Goal: Information Seeking & Learning: Find specific fact

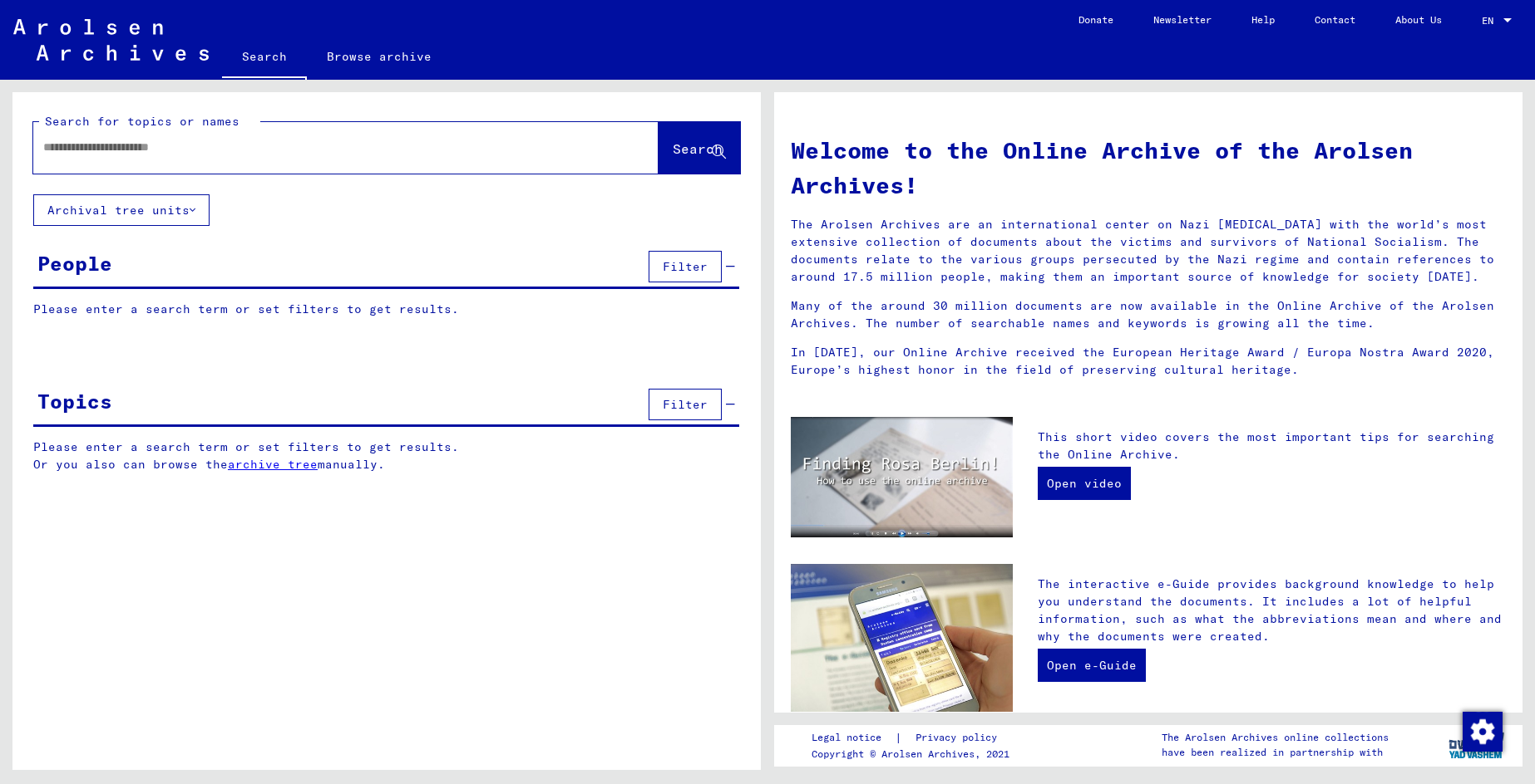
click at [197, 145] on input "text" at bounding box center [326, 147] width 566 height 17
type input "**********"
click at [679, 147] on span "Search" at bounding box center [697, 148] width 50 height 17
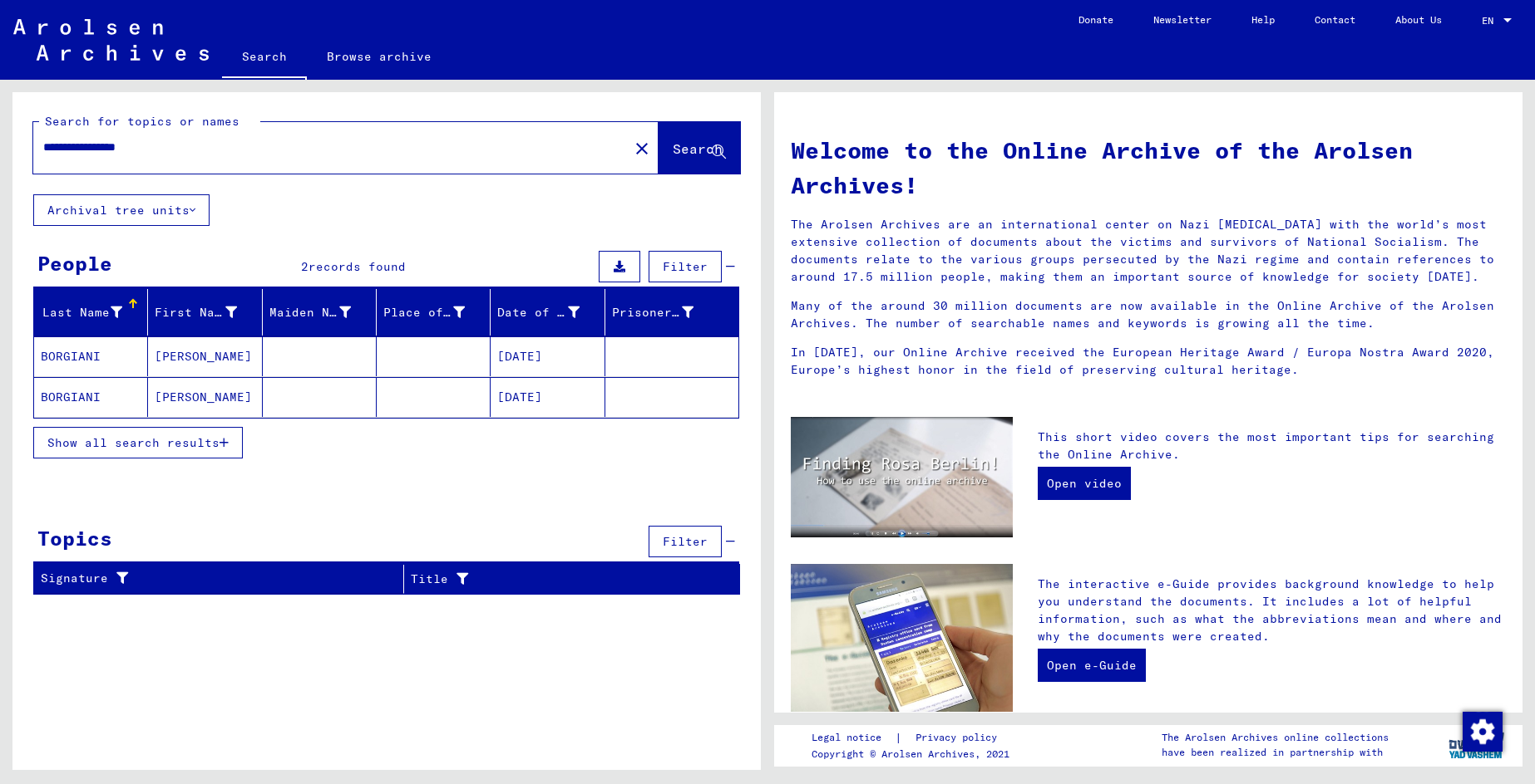
click at [543, 392] on mat-cell "[DATE]" at bounding box center [547, 397] width 114 height 40
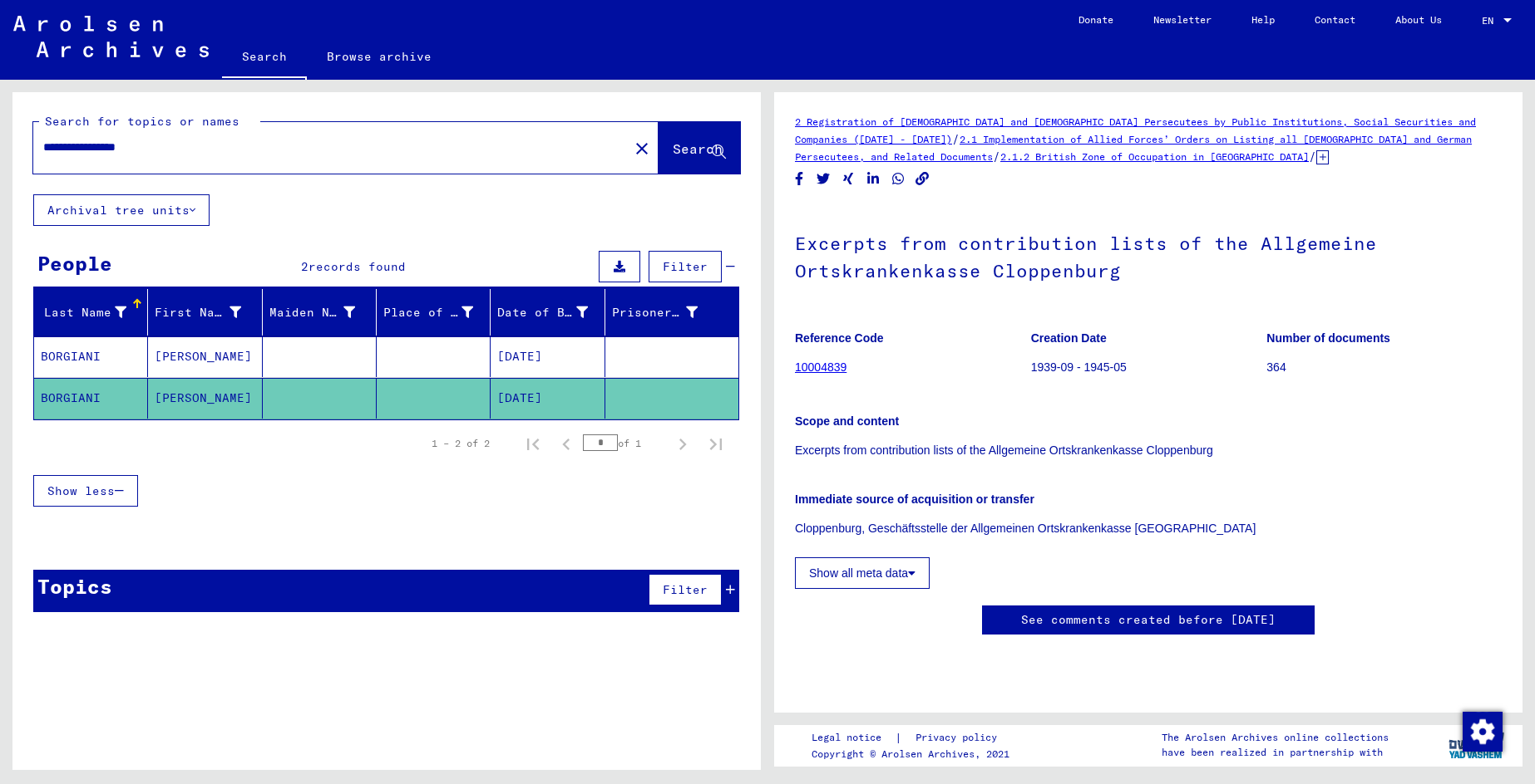
click at [720, 57] on div "Search Browse archive" at bounding box center [640, 58] width 836 height 44
click at [890, 577] on button "Show all meta data" at bounding box center [862, 573] width 134 height 31
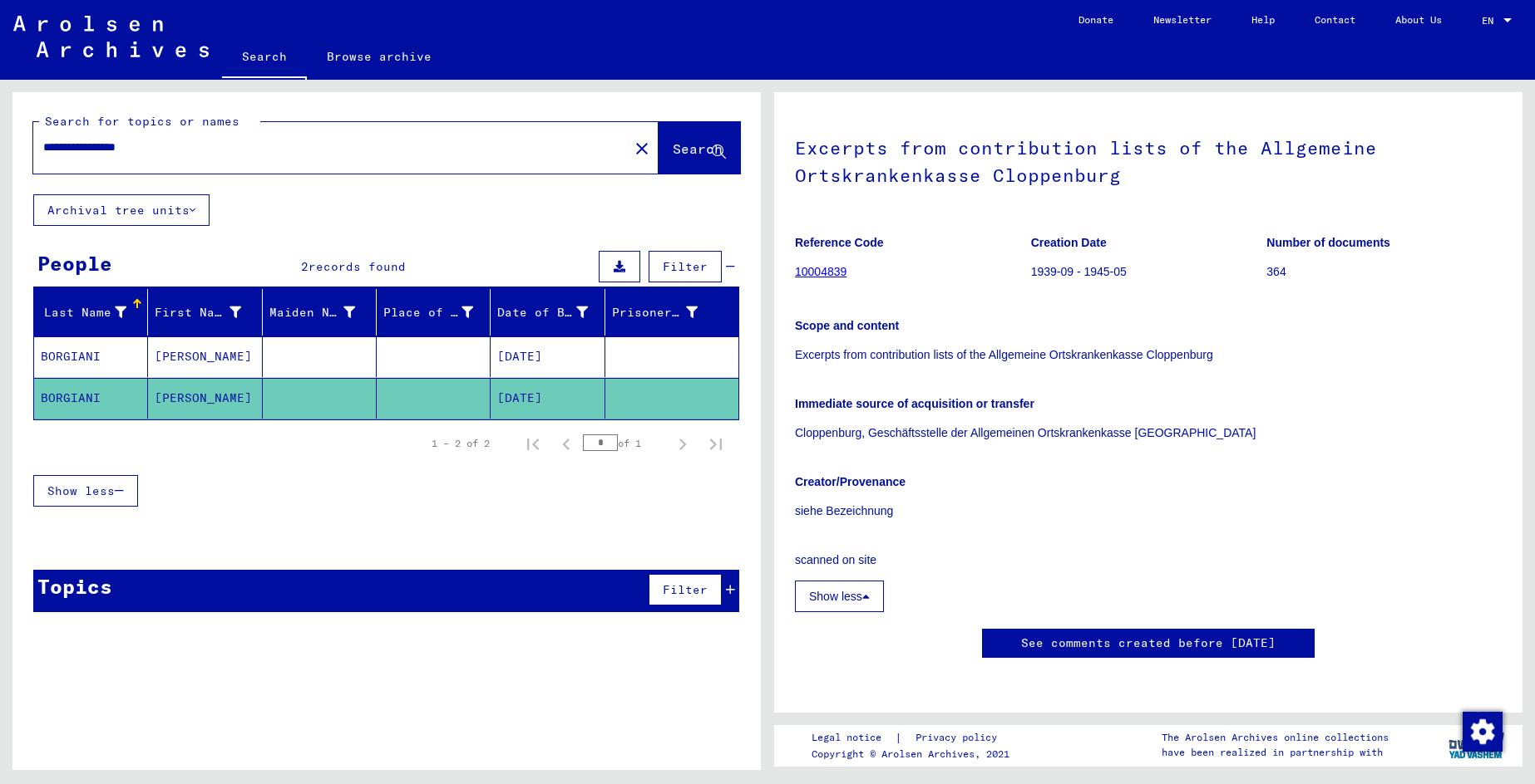
scroll to position [125, 0]
click at [523, 350] on mat-cell "[DATE]" at bounding box center [547, 356] width 114 height 41
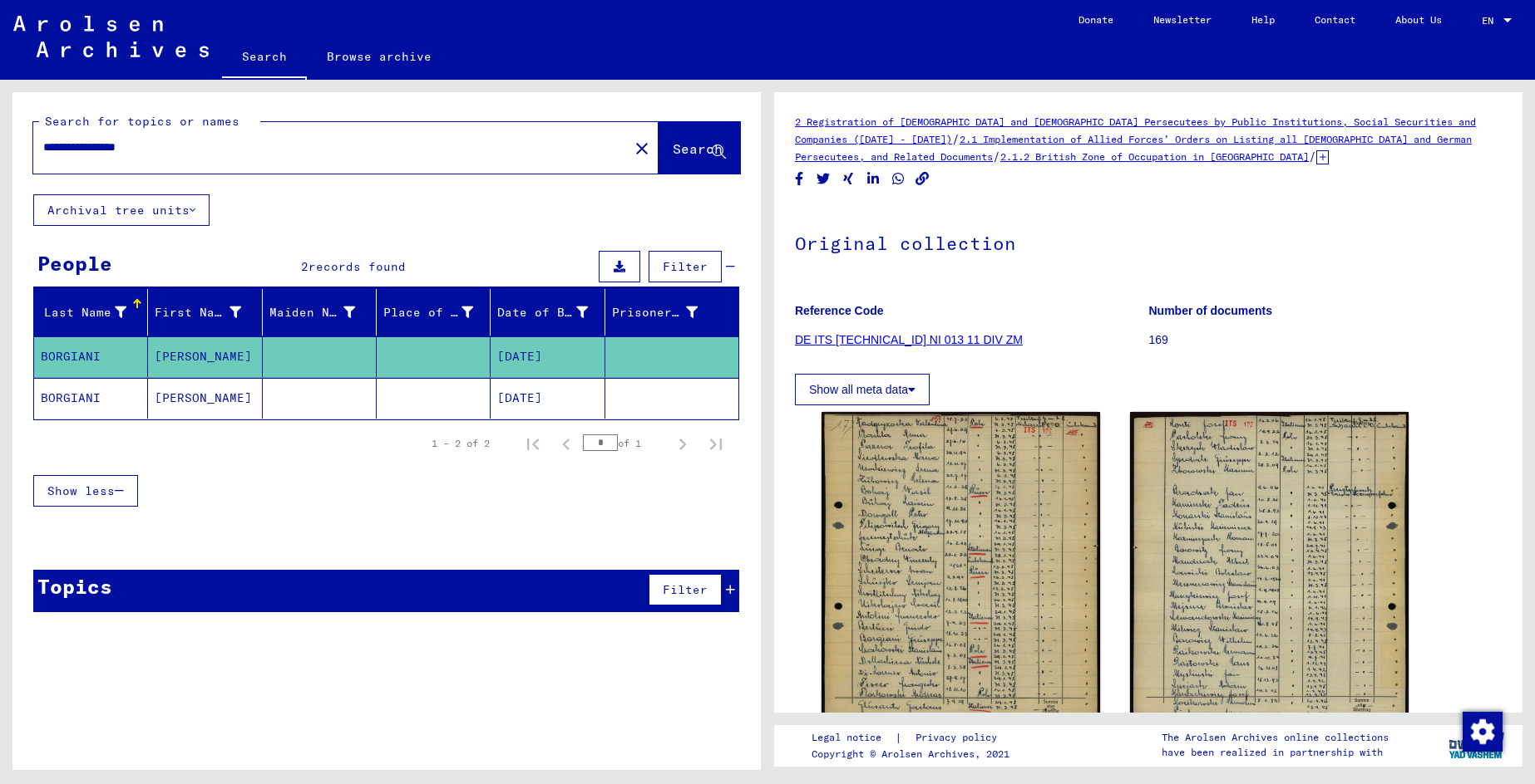
click at [560, 197] on div "**********" at bounding box center [386, 359] width 748 height 533
click at [915, 389] on icon at bounding box center [911, 389] width 8 height 11
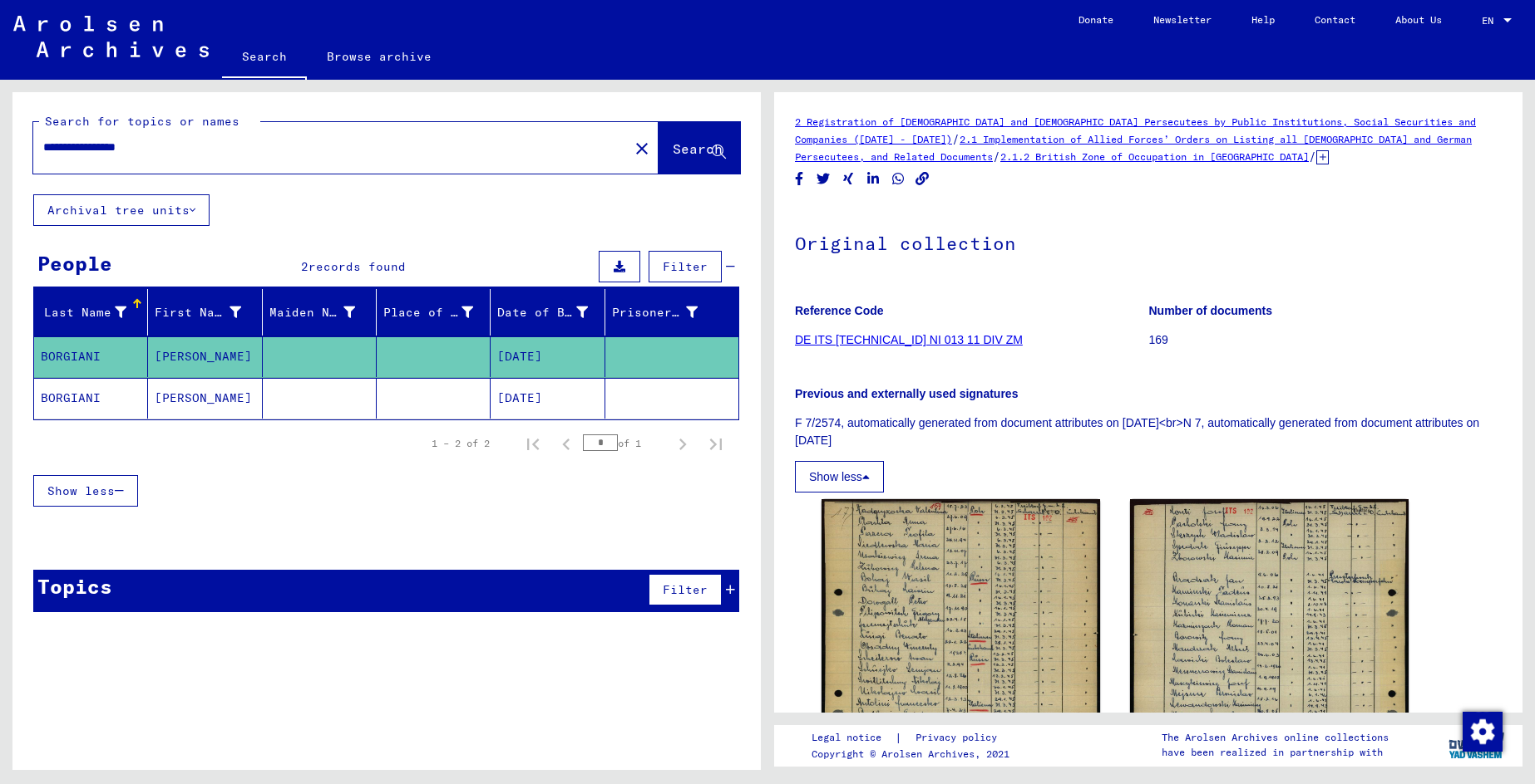
click at [852, 484] on button "Show less" at bounding box center [839, 476] width 89 height 31
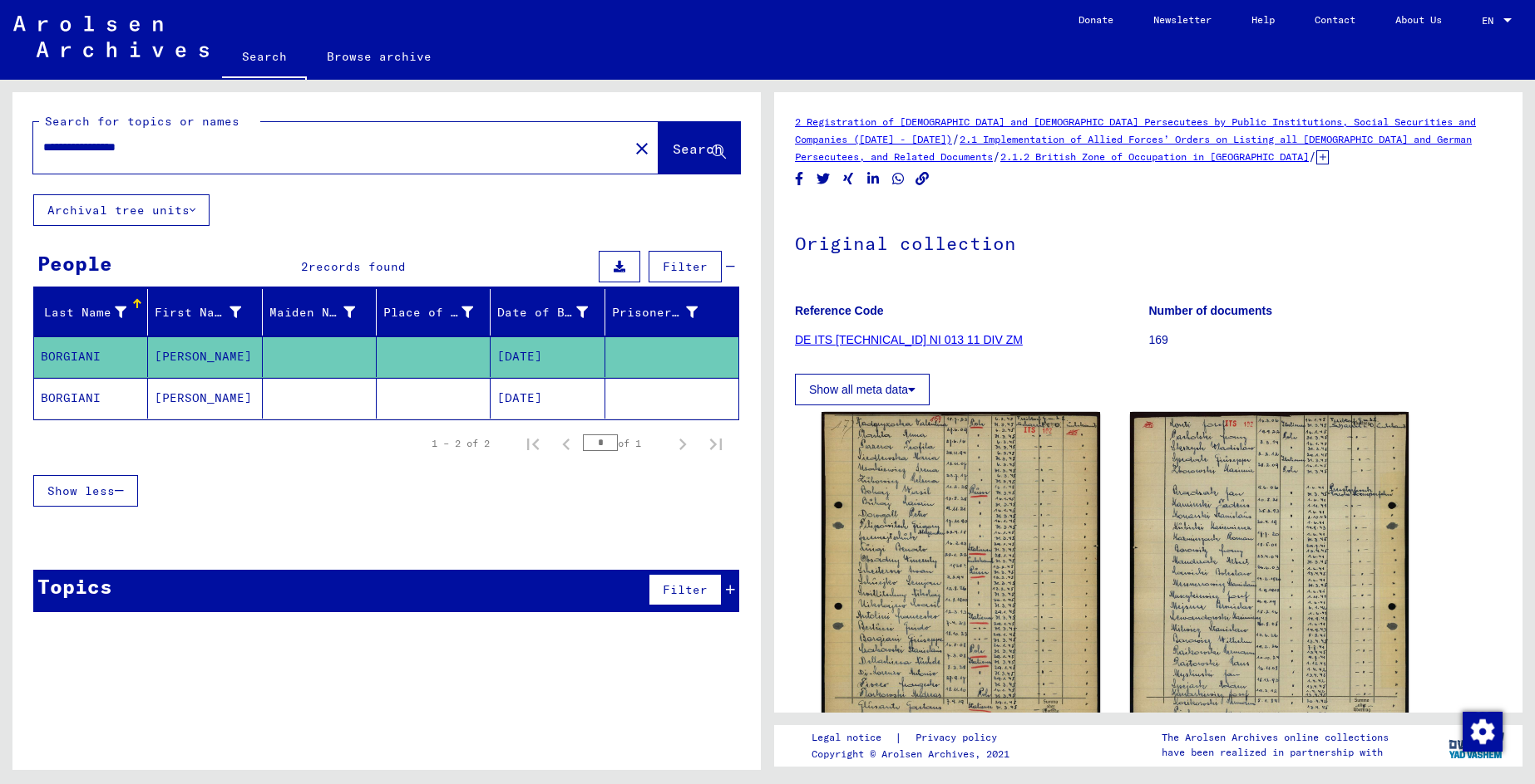
click at [190, 207] on button "Archival tree units" at bounding box center [121, 210] width 176 height 31
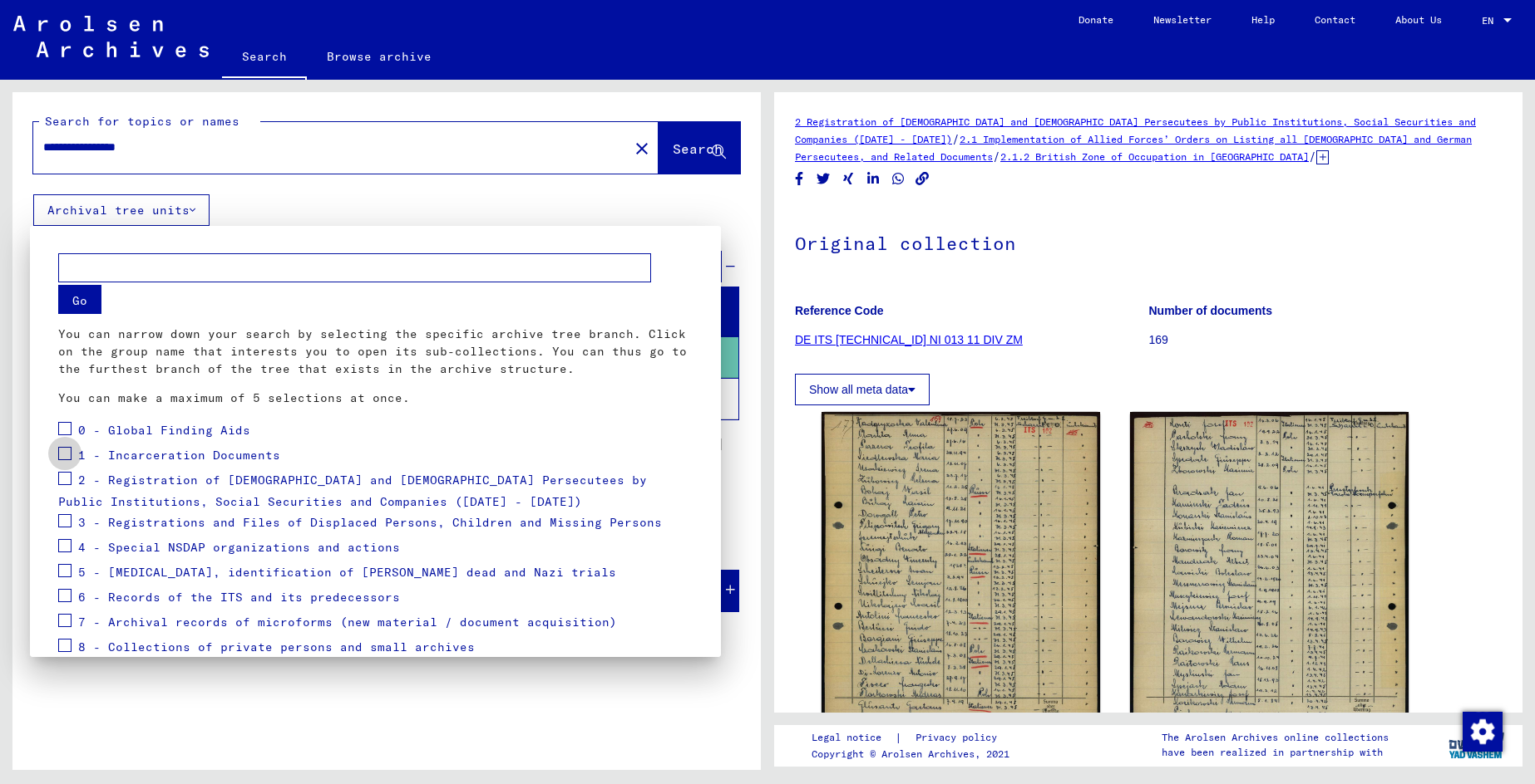
click at [70, 450] on span at bounding box center [65, 453] width 13 height 13
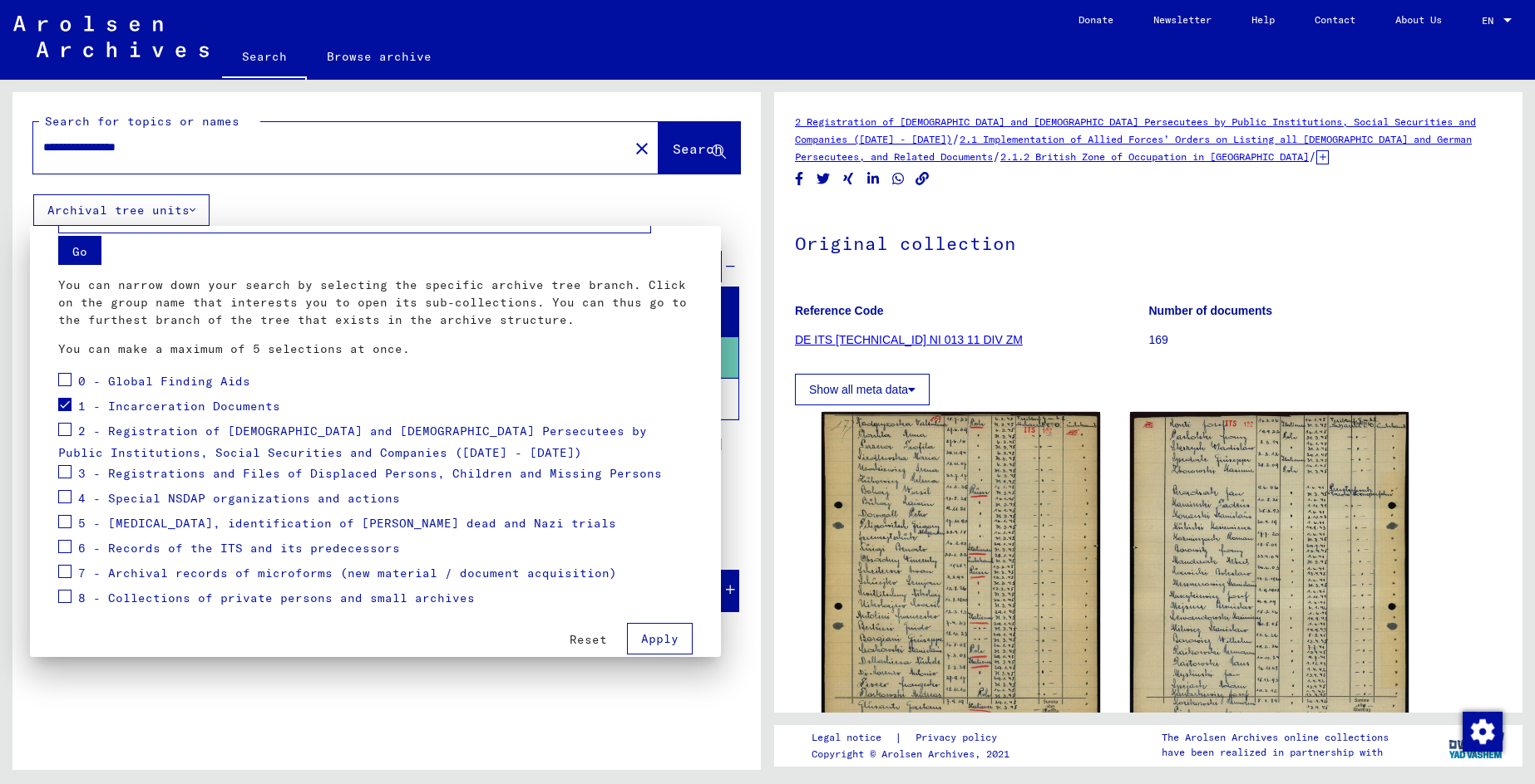
scroll to position [75, 0]
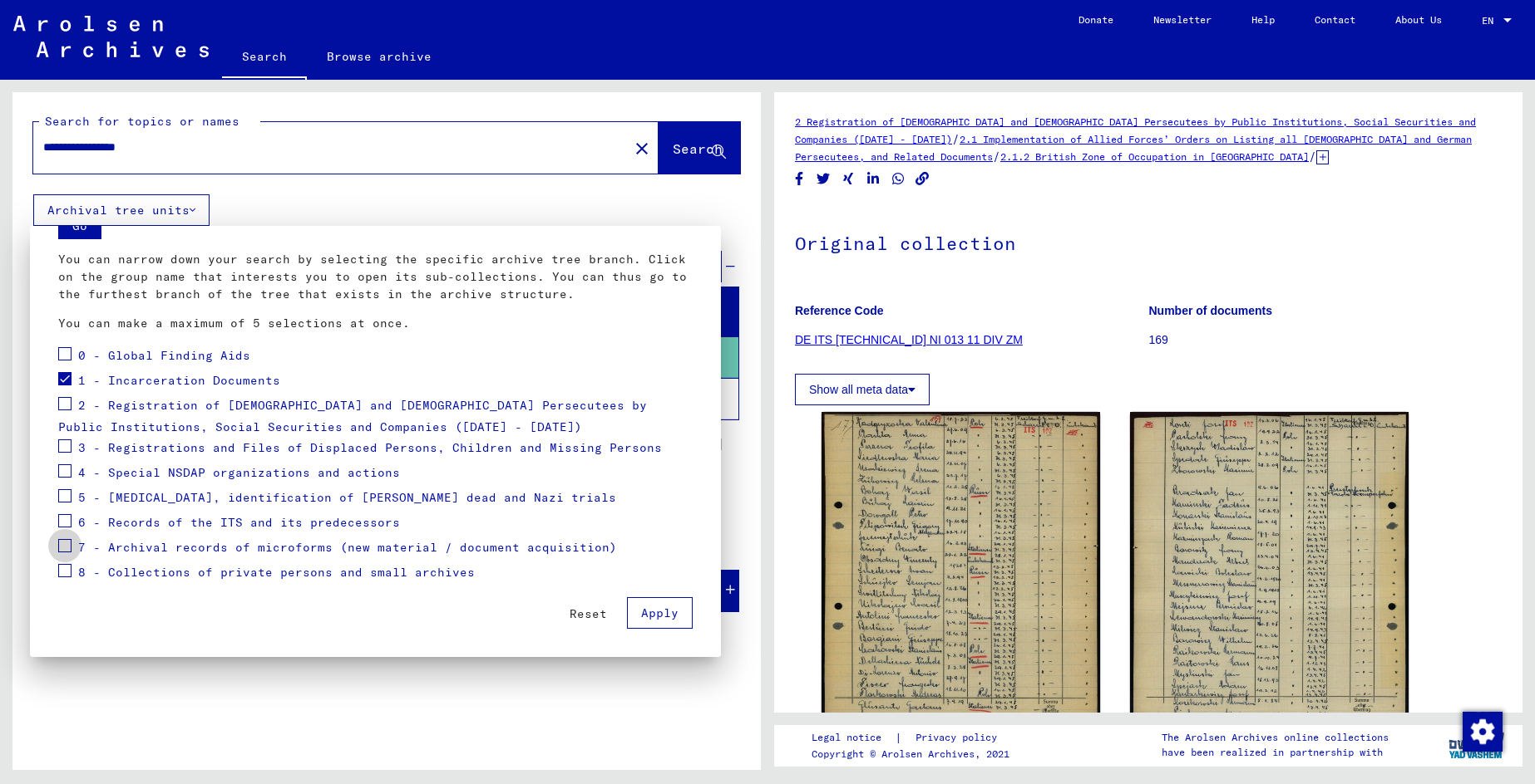
click at [65, 546] on span at bounding box center [65, 545] width 13 height 13
click at [63, 569] on span at bounding box center [65, 571] width 13 height 13
click at [658, 619] on span "Apply" at bounding box center [659, 612] width 37 height 15
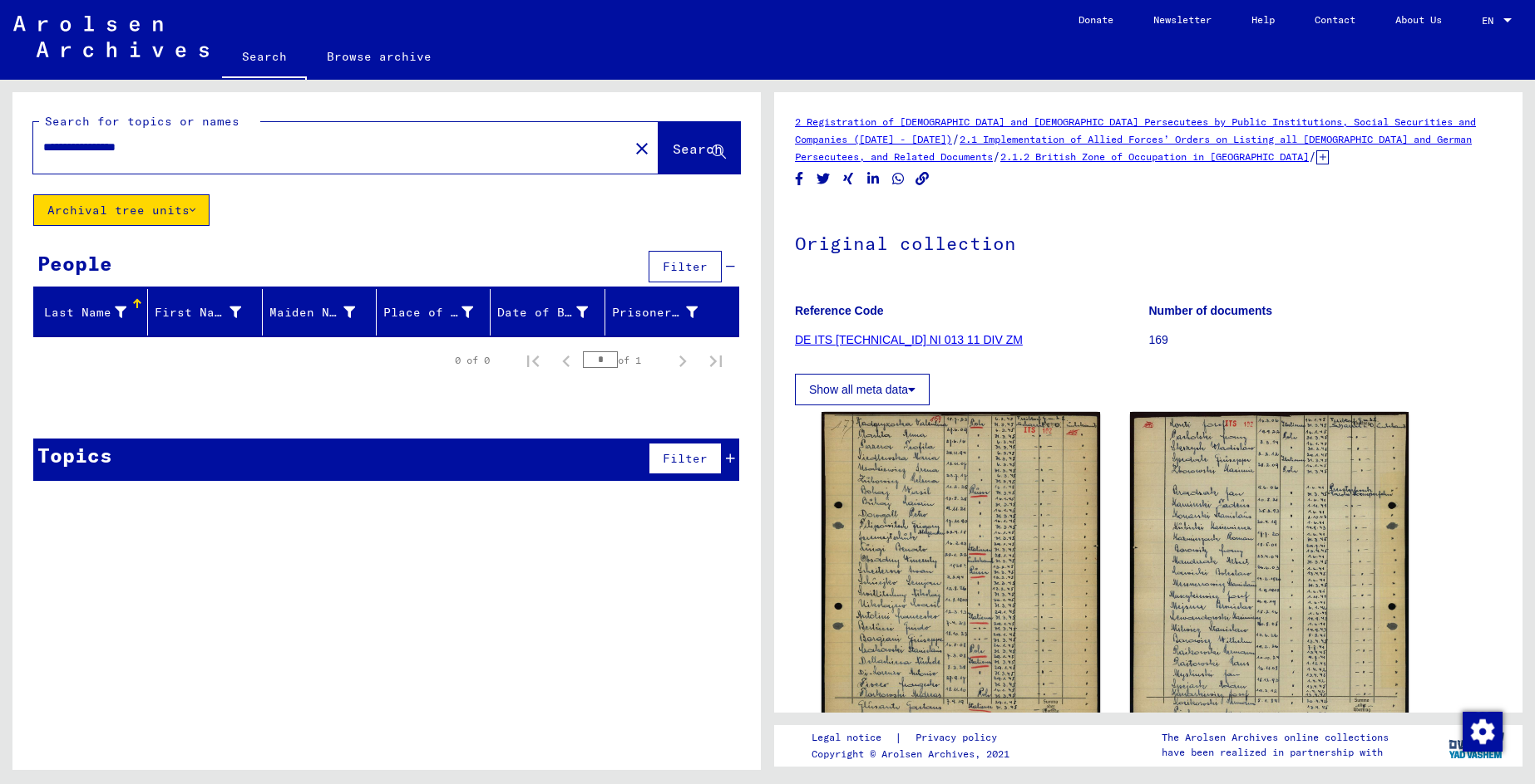
click at [170, 211] on button "Archival tree units" at bounding box center [121, 210] width 176 height 31
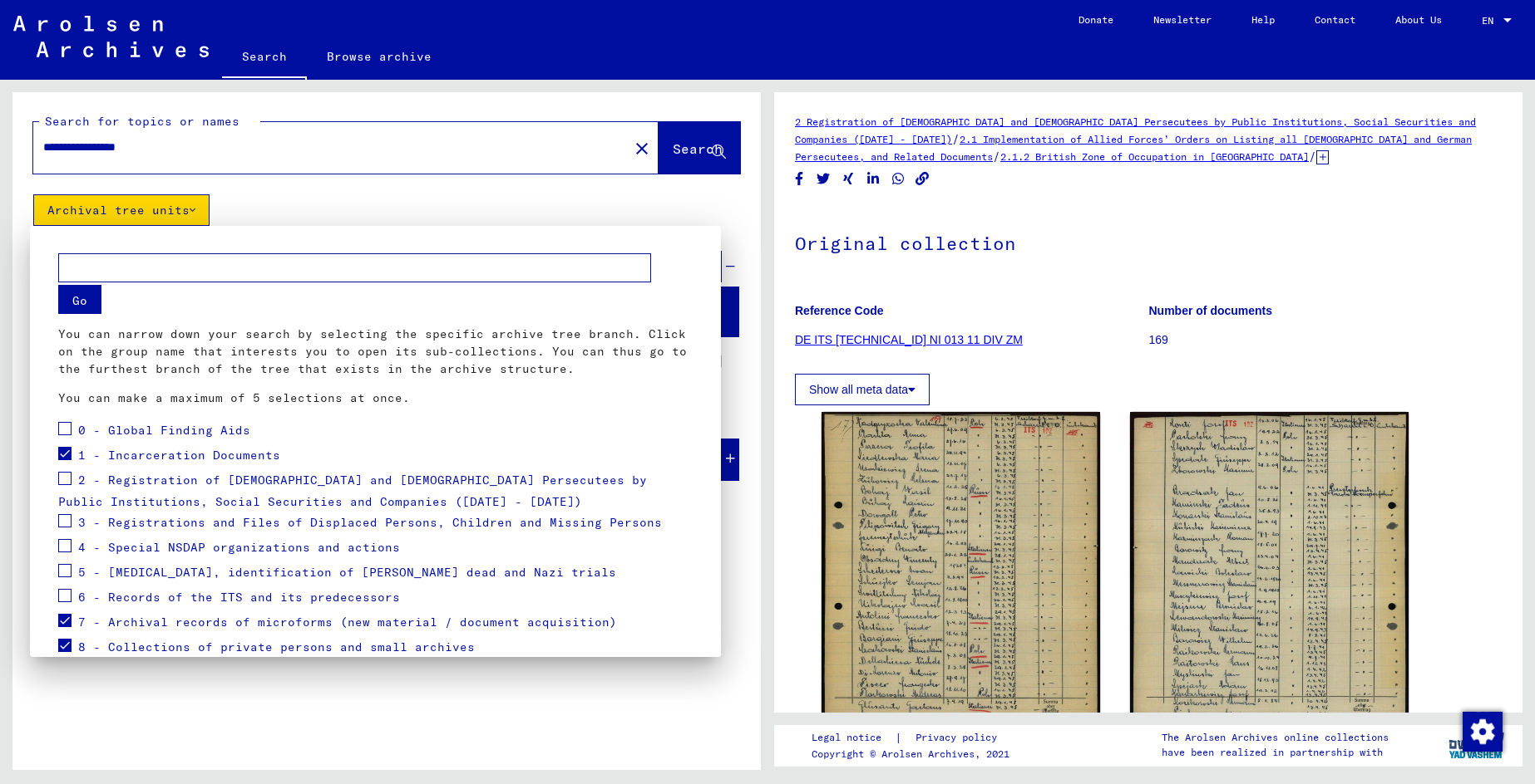
click at [683, 147] on div at bounding box center [767, 392] width 1535 height 784
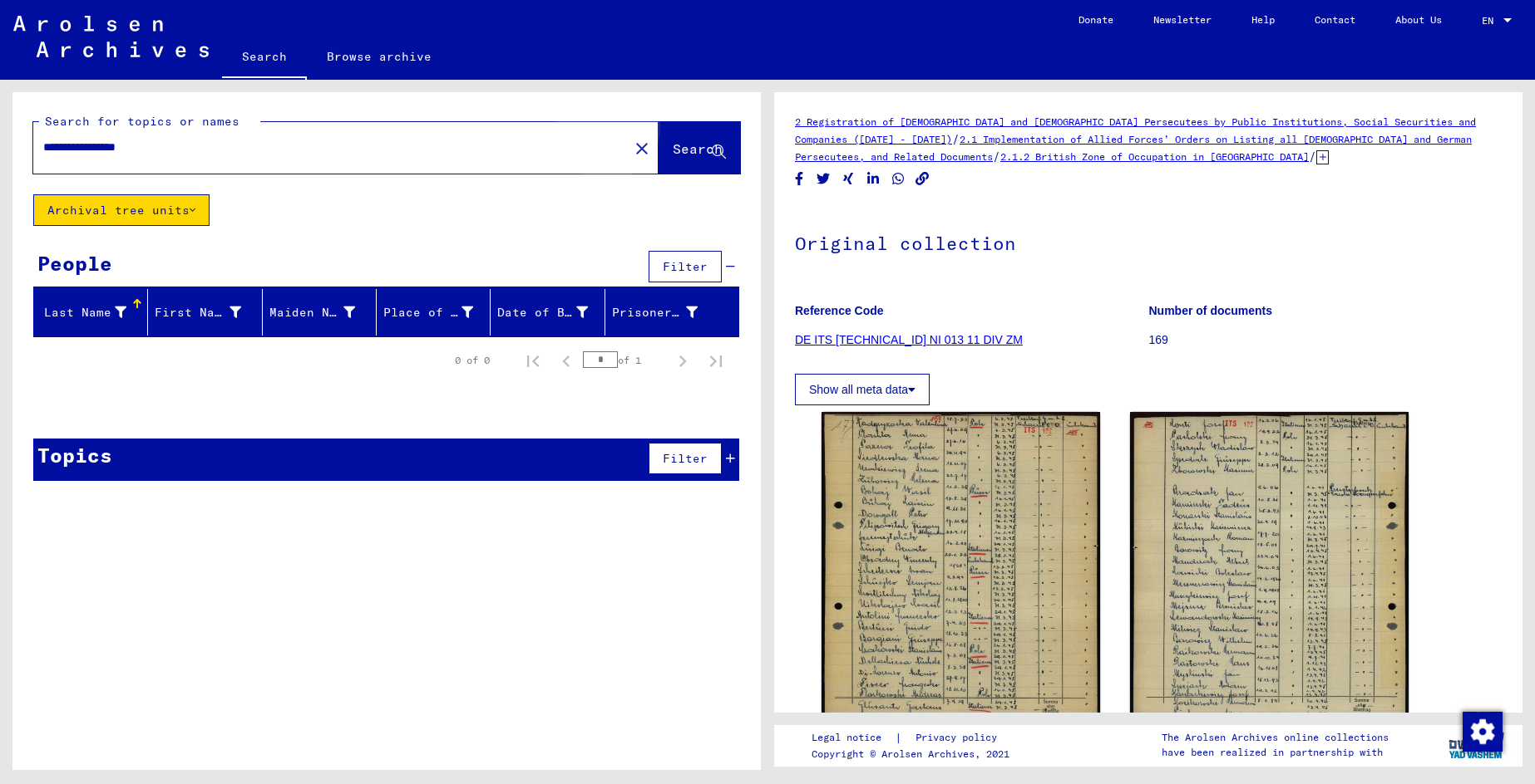
click at [674, 147] on span "Search" at bounding box center [697, 148] width 50 height 17
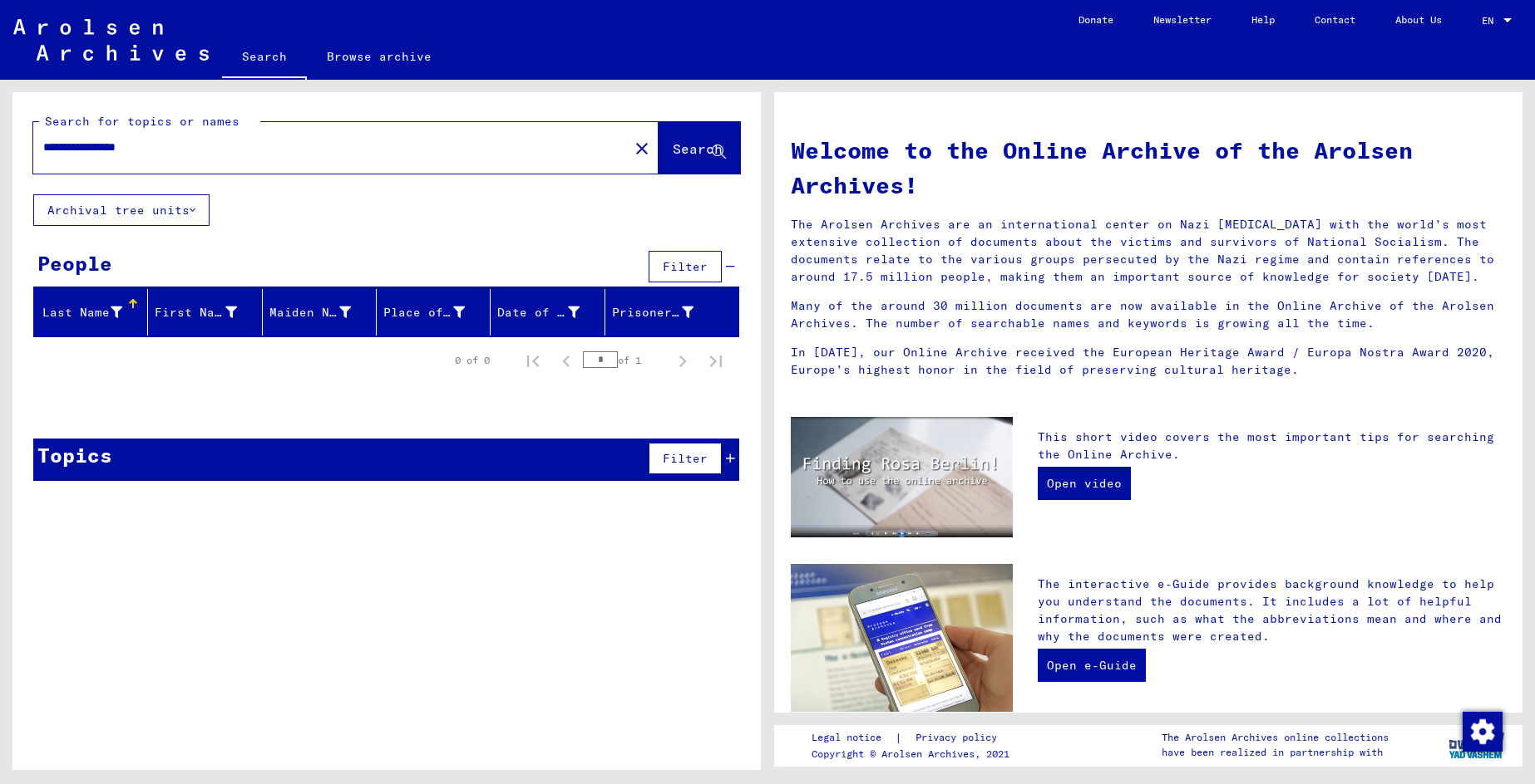
click at [198, 162] on div "**********" at bounding box center [321, 147] width 575 height 37
click at [691, 155] on span "Search" at bounding box center [697, 148] width 50 height 17
click at [108, 308] on div "Last Name" at bounding box center [81, 313] width 81 height 17
click at [195, 315] on div "First Name" at bounding box center [194, 313] width 81 height 17
click at [301, 311] on div "Maiden Name" at bounding box center [309, 313] width 81 height 17
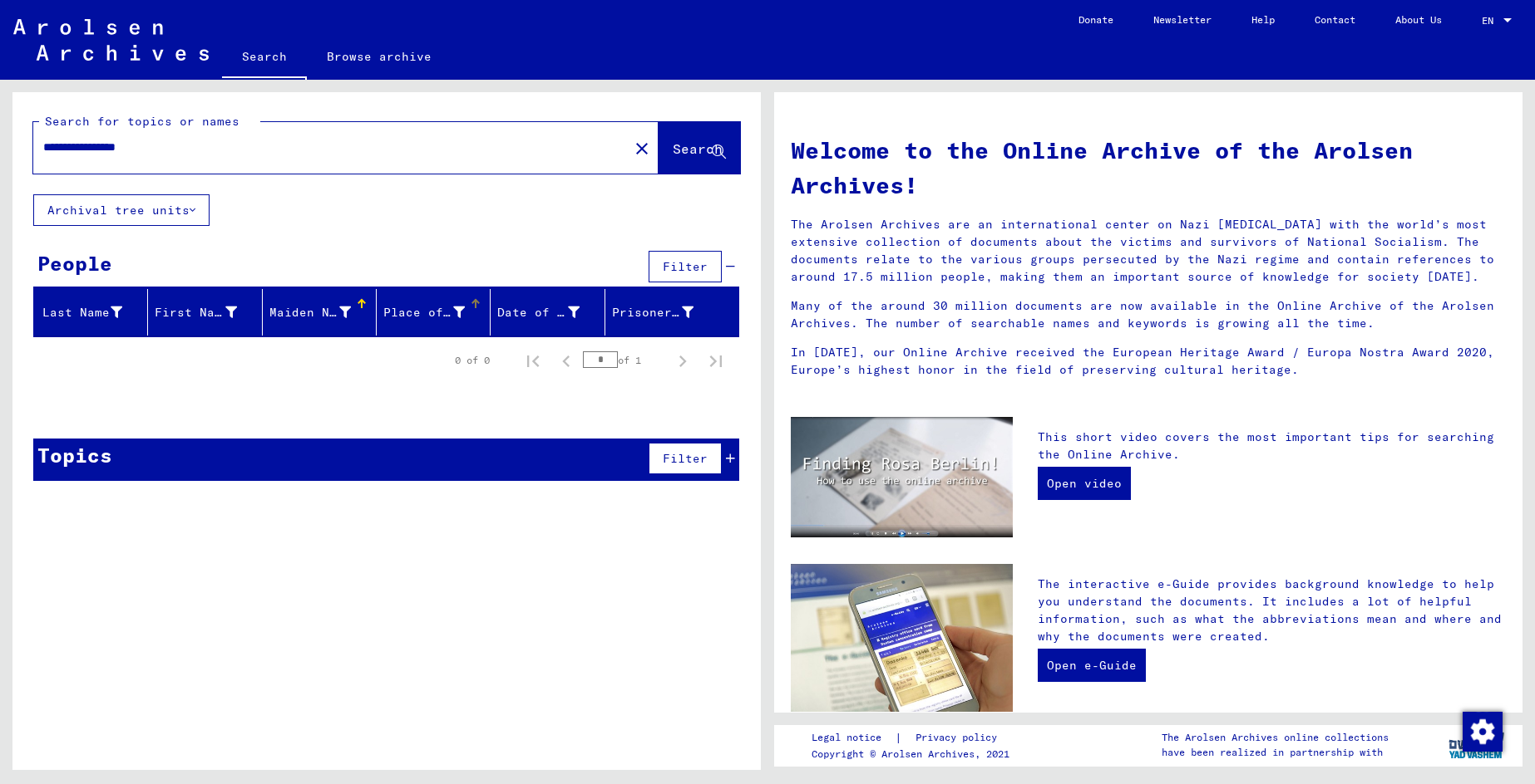
drag, startPoint x: 426, startPoint y: 318, endPoint x: 442, endPoint y: 318, distance: 16.0
click at [426, 317] on div "Place of Birth" at bounding box center [424, 313] width 81 height 17
click at [524, 314] on div "Date of Birth" at bounding box center [537, 313] width 81 height 17
click at [648, 312] on div "Prisoner #" at bounding box center [652, 313] width 81 height 17
click at [689, 315] on icon at bounding box center [687, 312] width 11 height 11
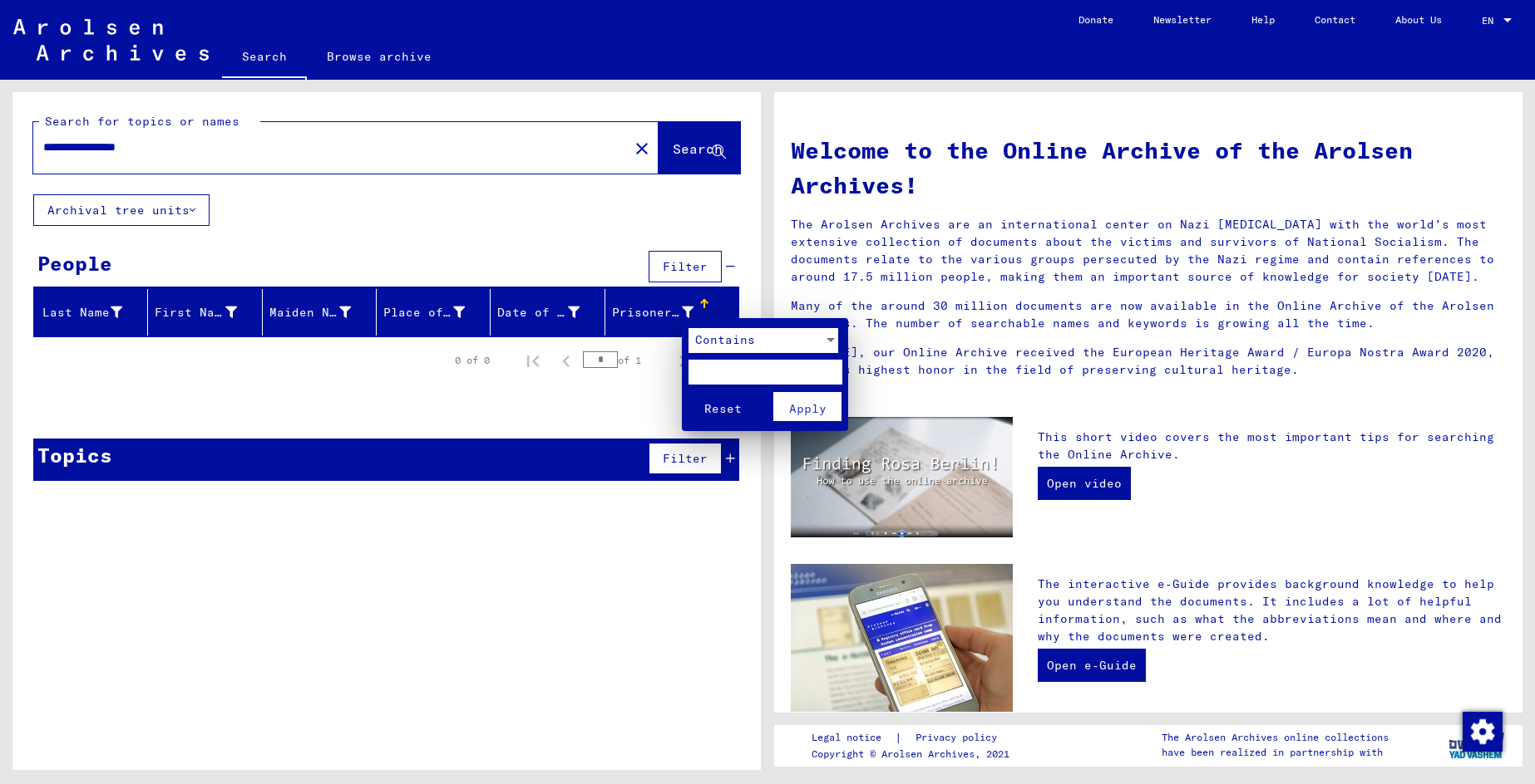
click at [716, 376] on input "text" at bounding box center [765, 372] width 153 height 25
click at [720, 411] on span "Reset" at bounding box center [723, 409] width 37 height 15
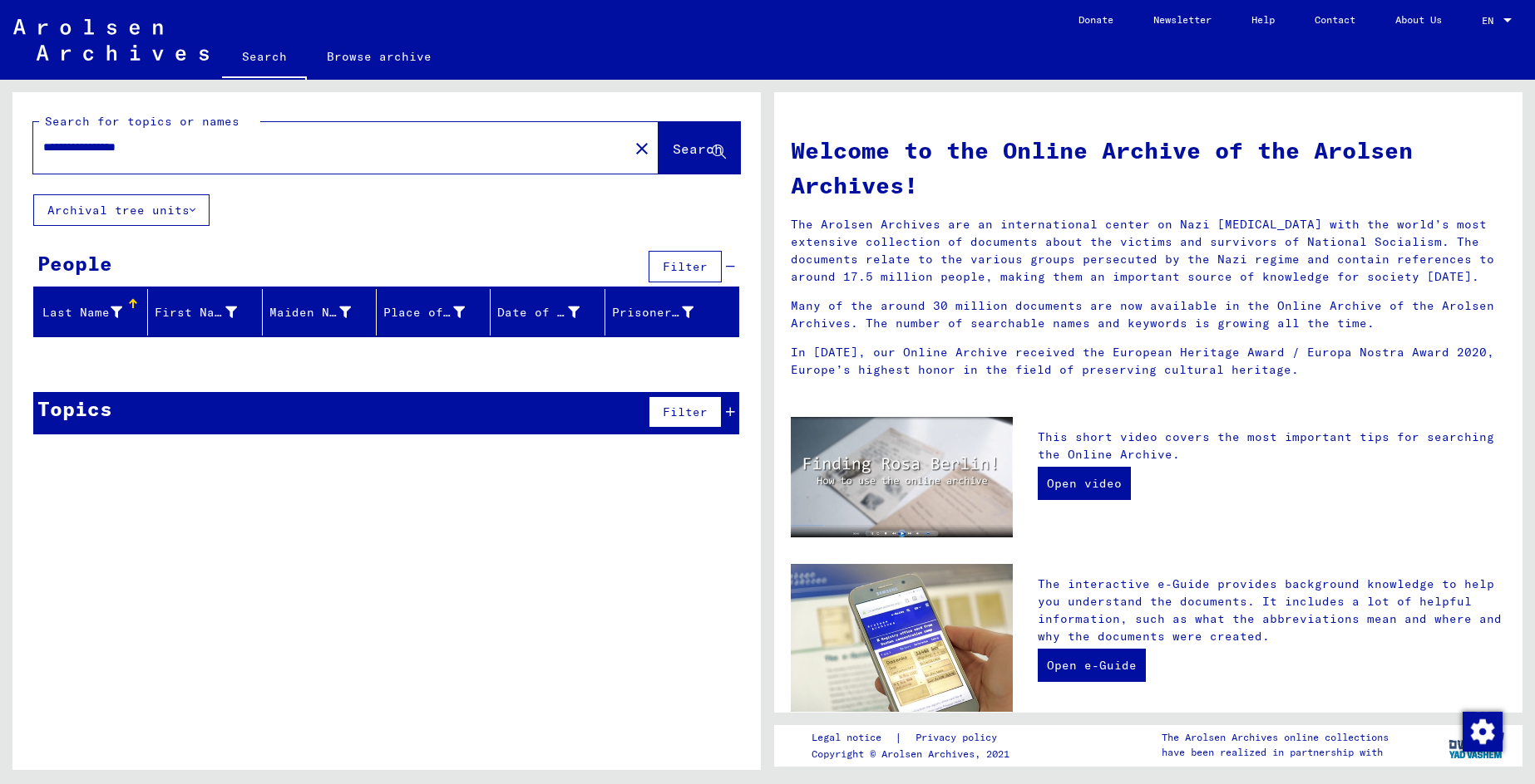
click at [690, 426] on button "Filter" at bounding box center [685, 412] width 73 height 31
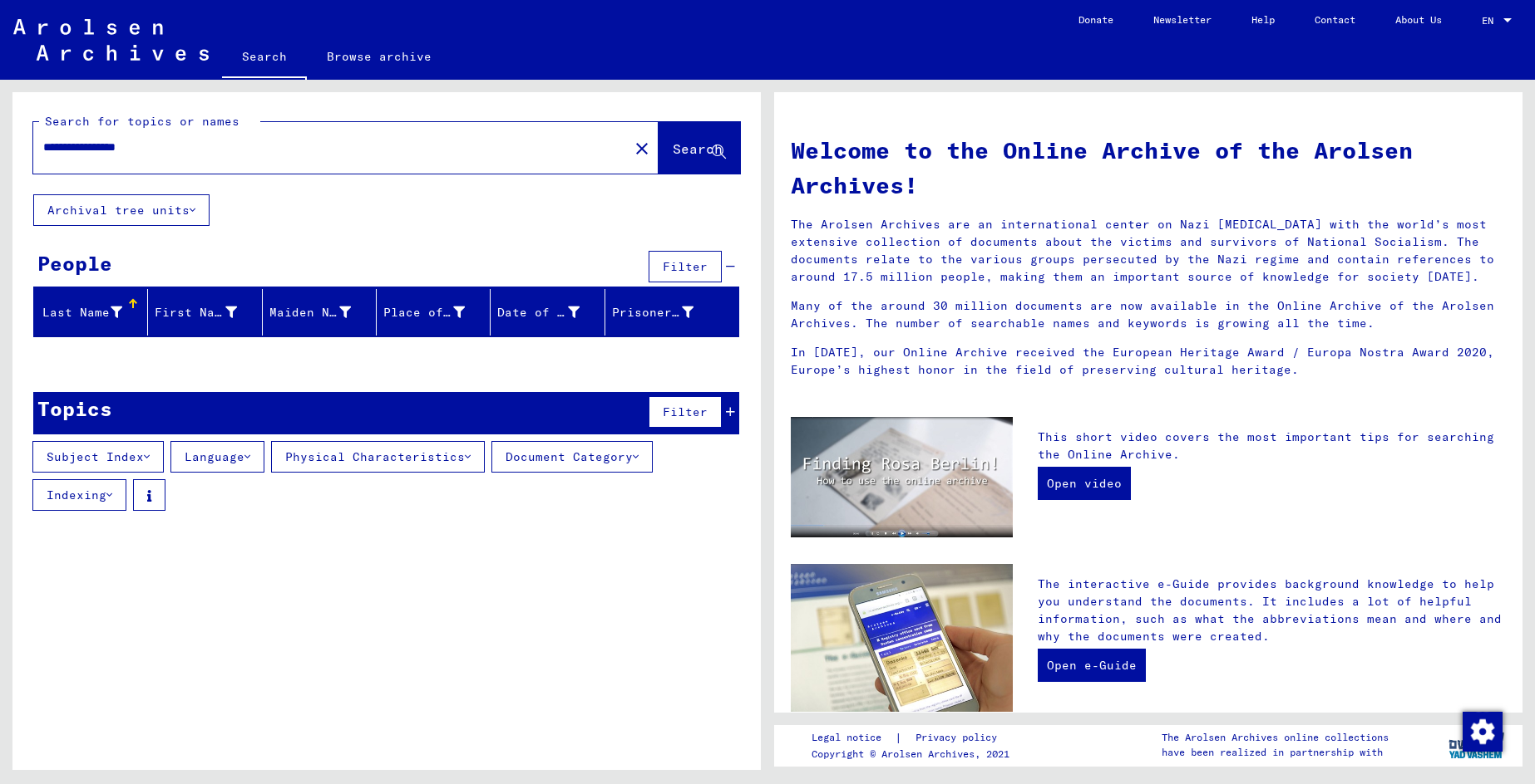
click at [94, 459] on button "Subject Index" at bounding box center [98, 456] width 132 height 31
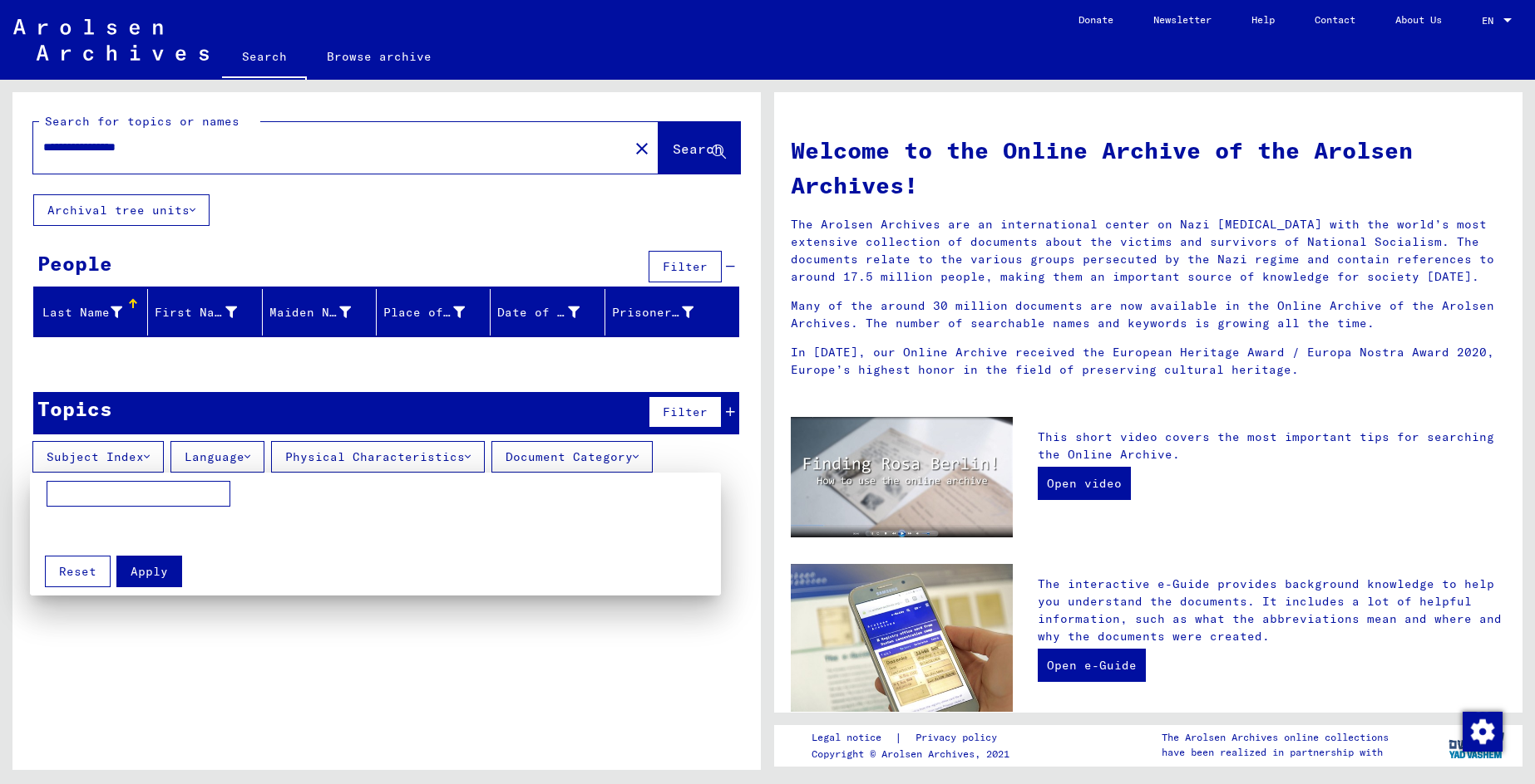
click at [209, 458] on div at bounding box center [767, 392] width 1535 height 784
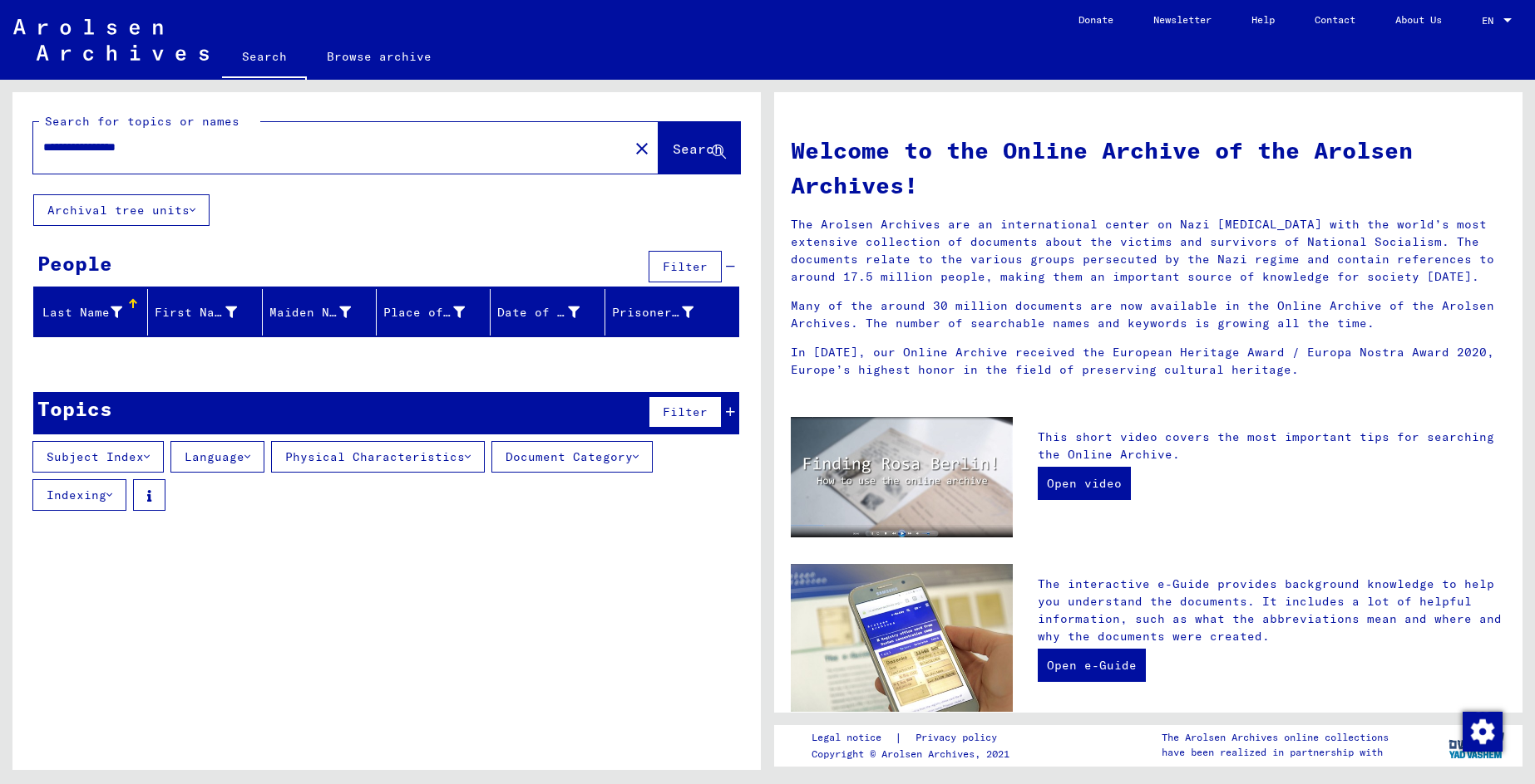
click at [357, 456] on button "Physical Characteristics" at bounding box center [377, 456] width 214 height 31
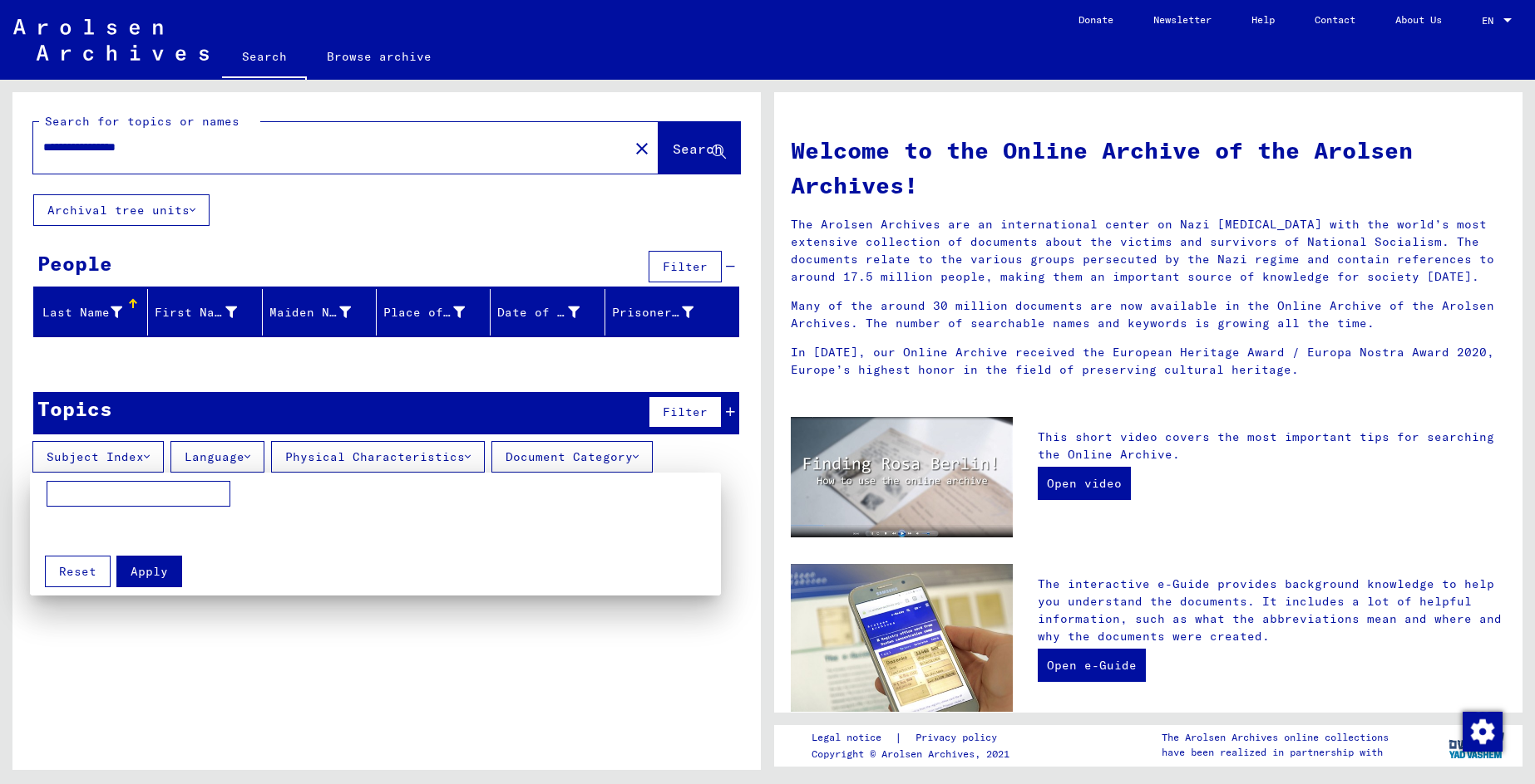
click at [562, 463] on div at bounding box center [767, 392] width 1535 height 784
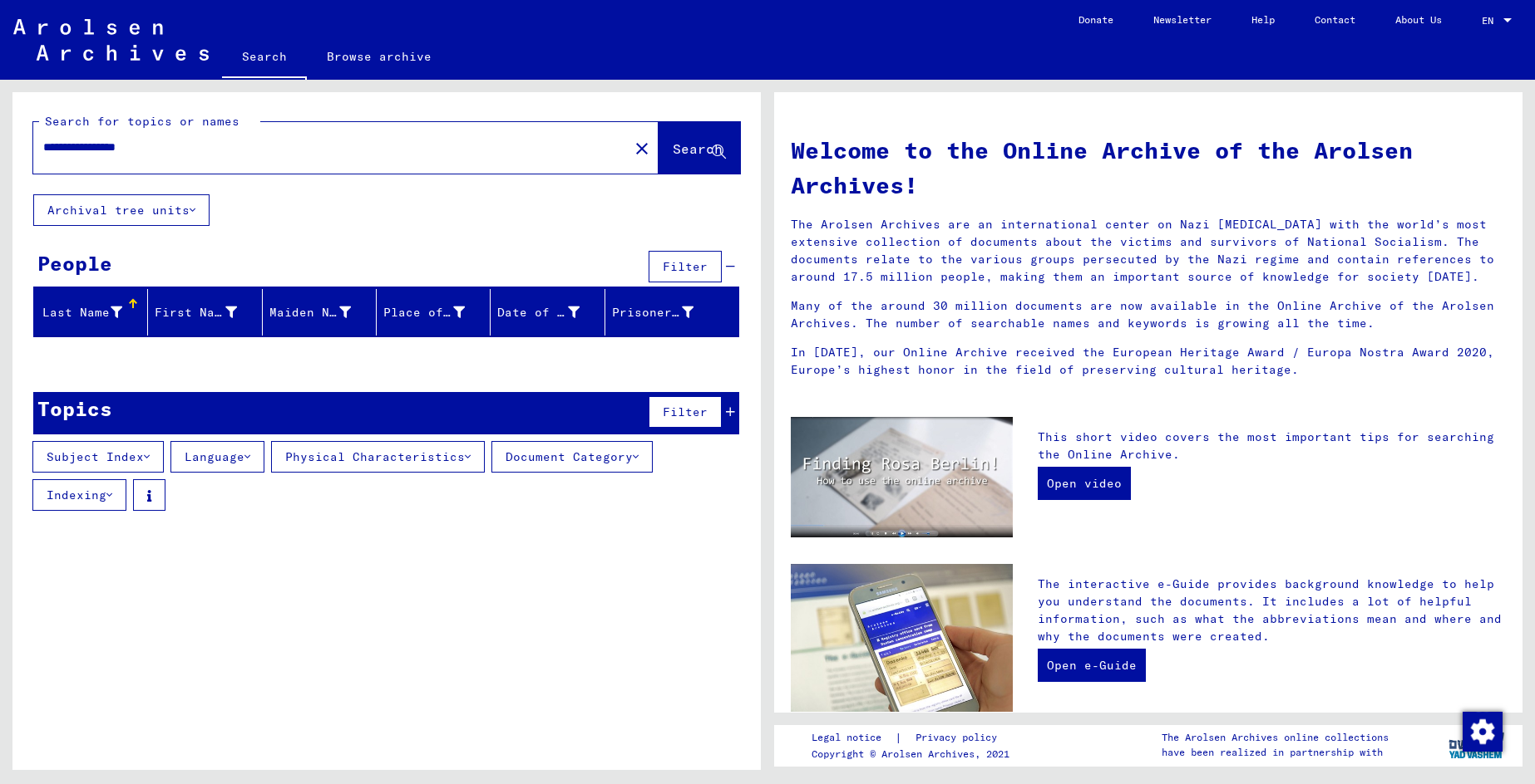
click at [65, 500] on button "Indexing" at bounding box center [79, 495] width 94 height 31
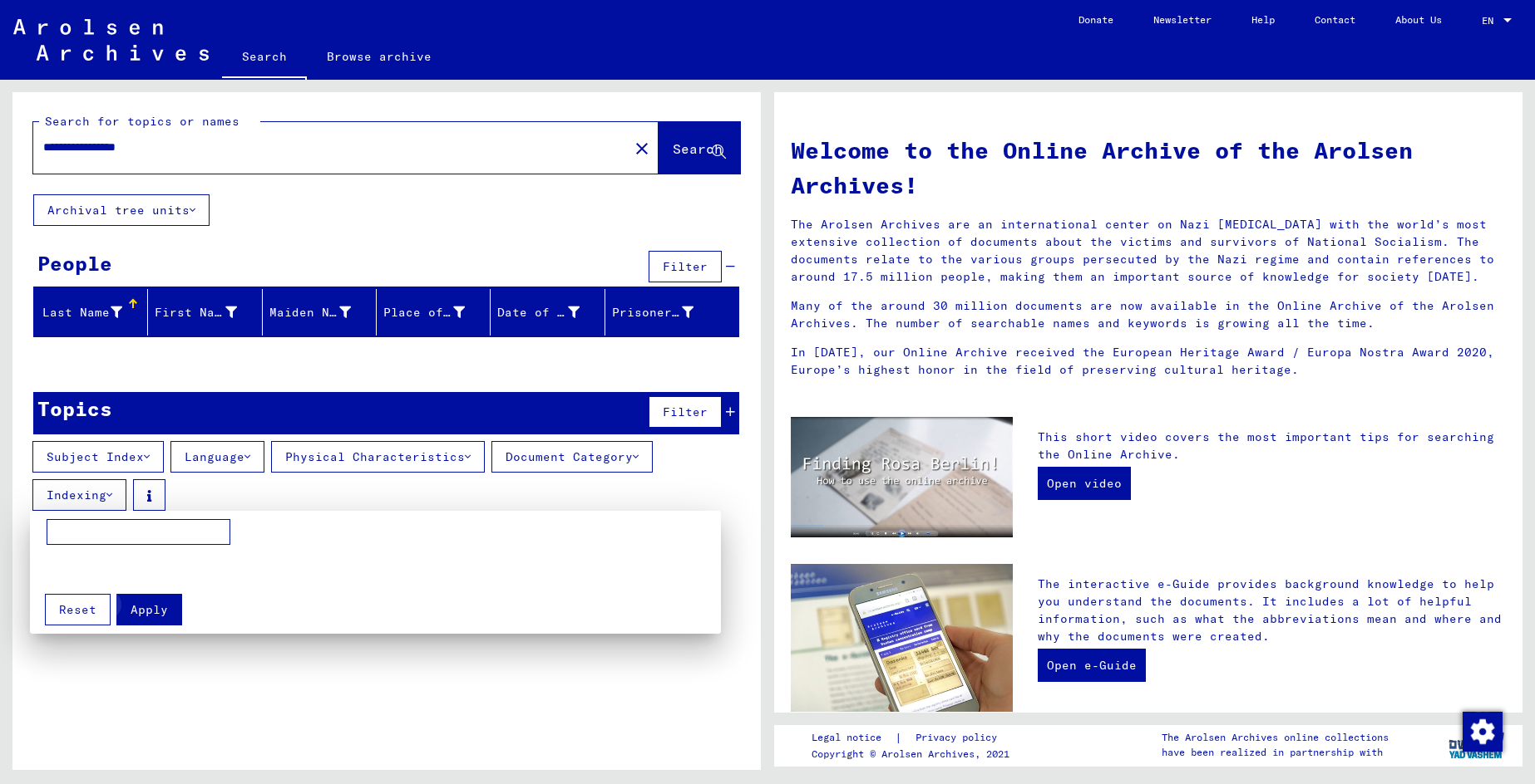
click at [155, 612] on span "Apply" at bounding box center [149, 609] width 37 height 15
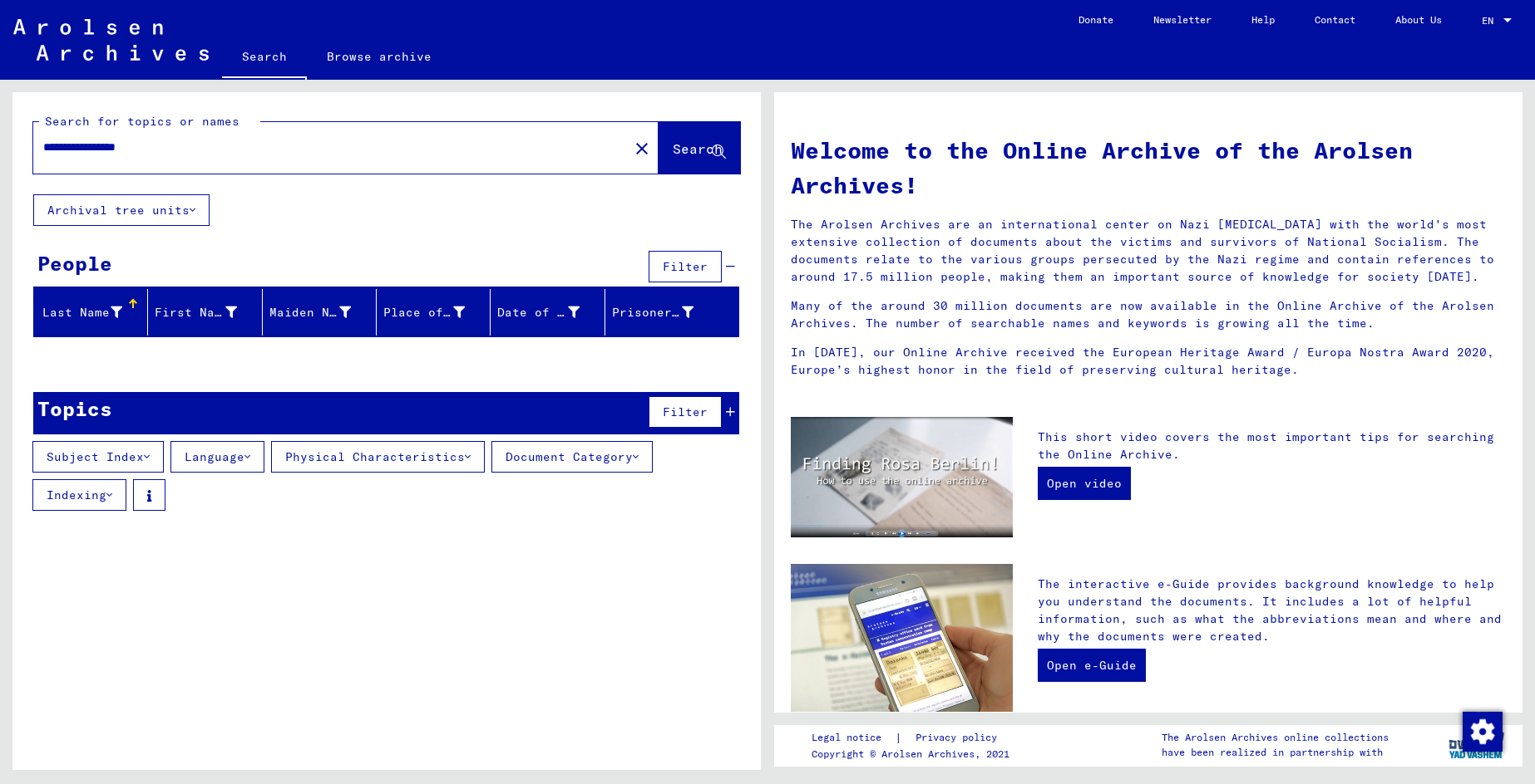
click at [688, 416] on span "Filter" at bounding box center [684, 411] width 44 height 15
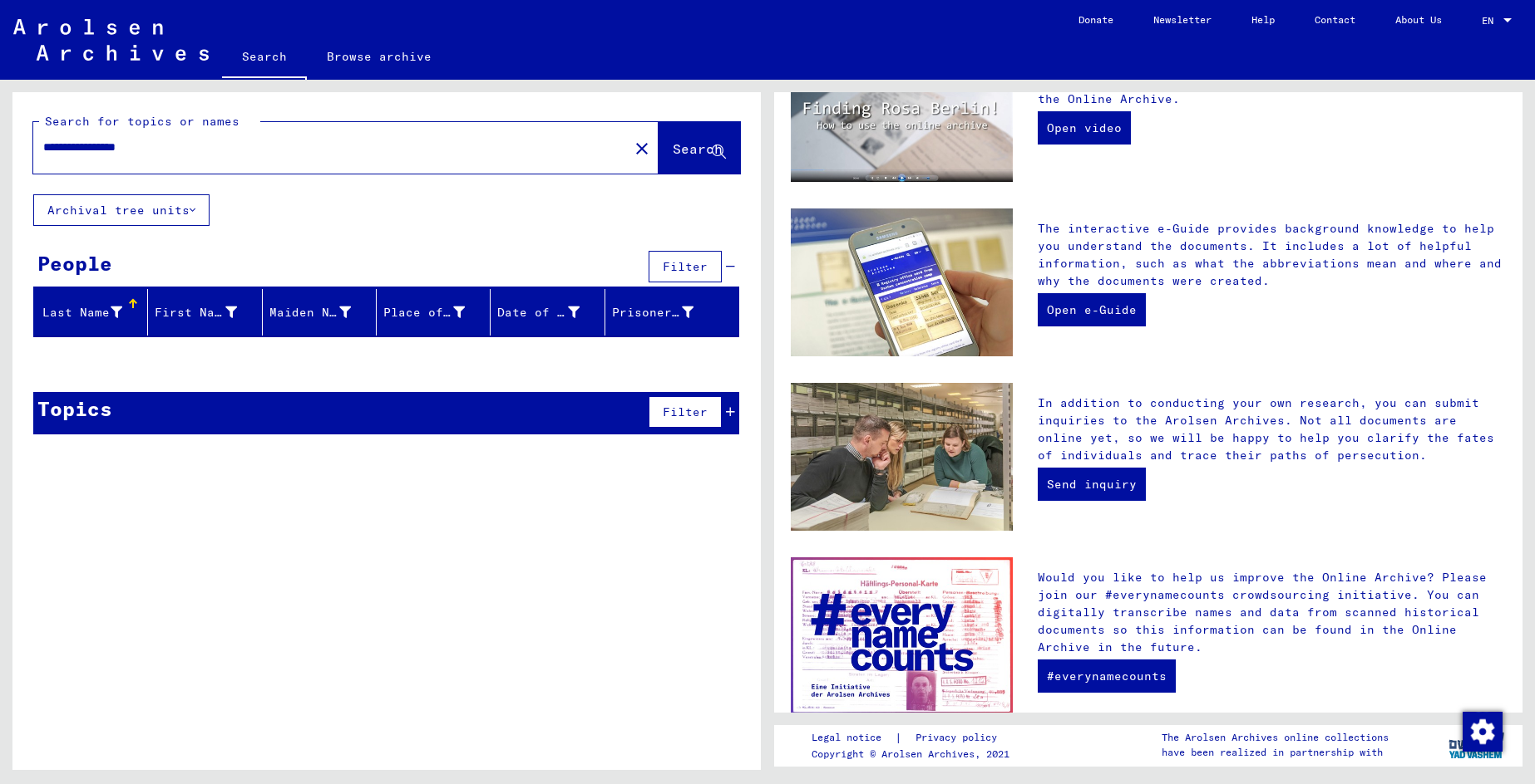
scroll to position [435, 0]
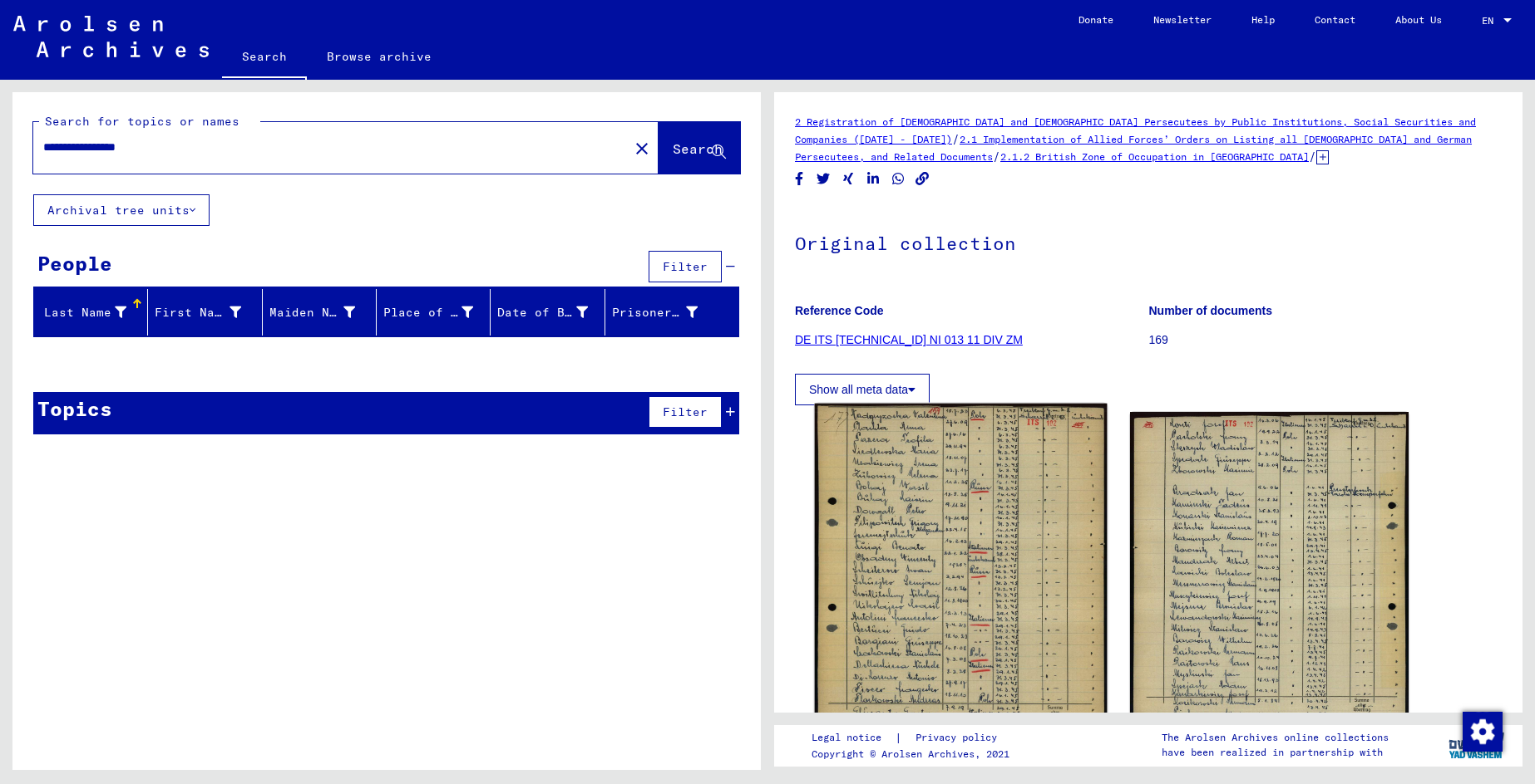
click at [1028, 663] on img at bounding box center [961, 576] width 293 height 346
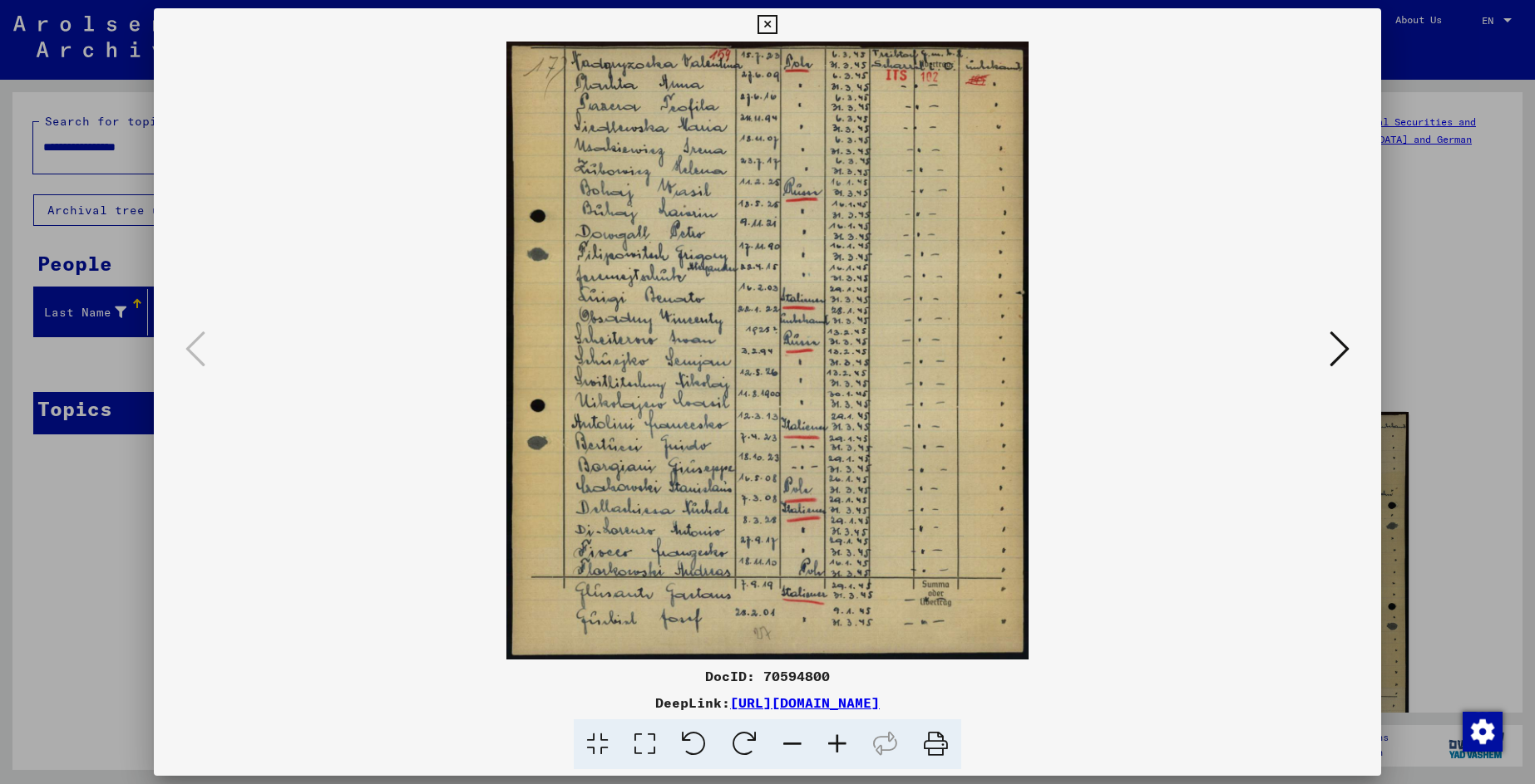
click at [880, 701] on link "[URL][DOMAIN_NAME]" at bounding box center [805, 702] width 150 height 17
